Goal: Go to known website: Access a specific website the user already knows

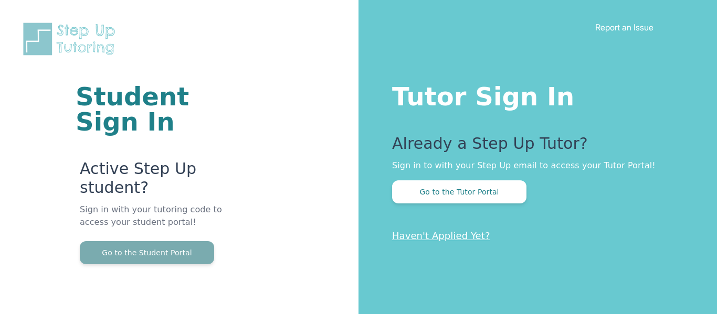
click at [155, 248] on button "Go to the Student Portal" at bounding box center [147, 252] width 134 height 23
click at [197, 244] on button "Go to the Student Portal" at bounding box center [147, 252] width 134 height 23
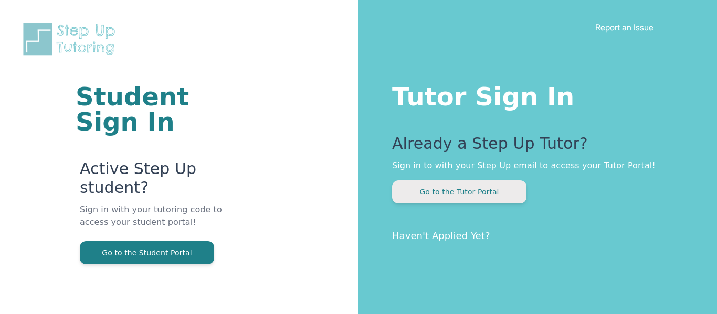
click at [504, 190] on button "Go to the Tutor Portal" at bounding box center [459, 191] width 134 height 23
